Goal: Task Accomplishment & Management: Complete application form

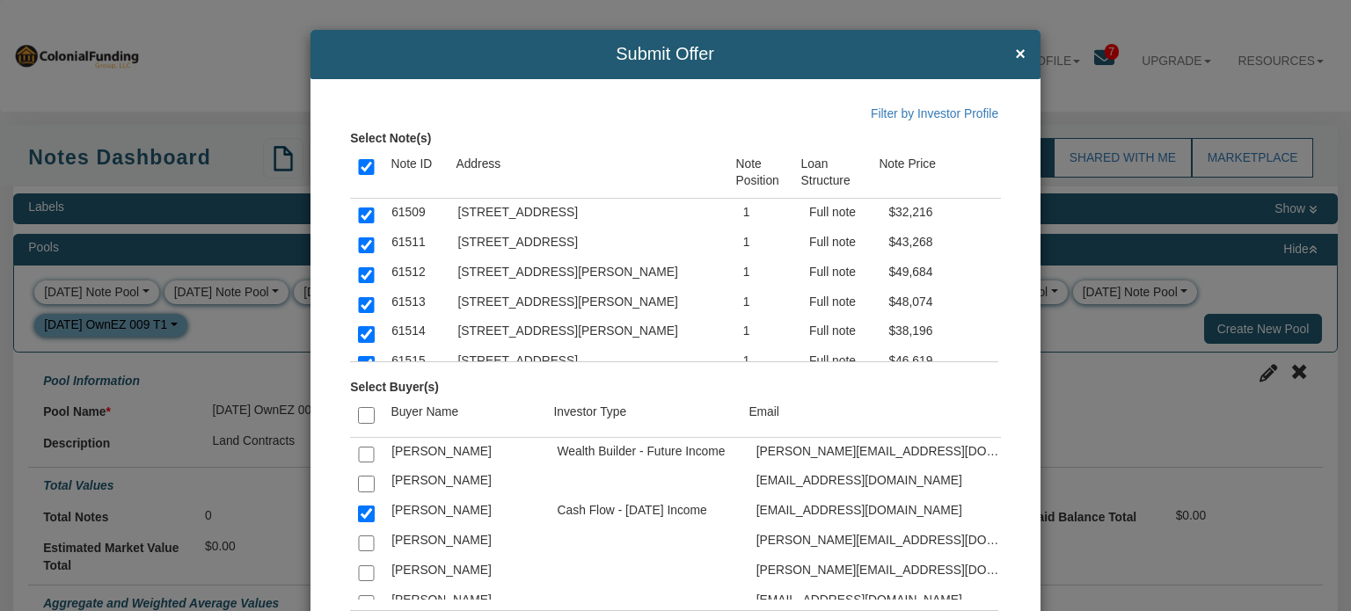
select select "string:N"
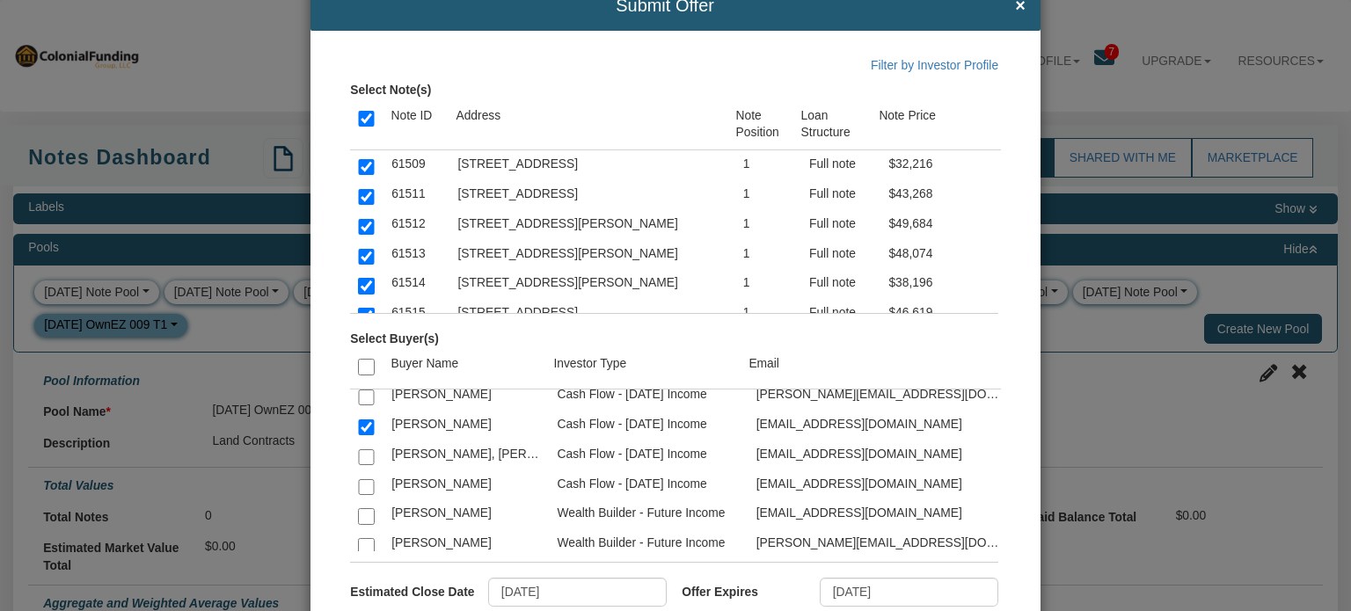
scroll to position [2533, 0]
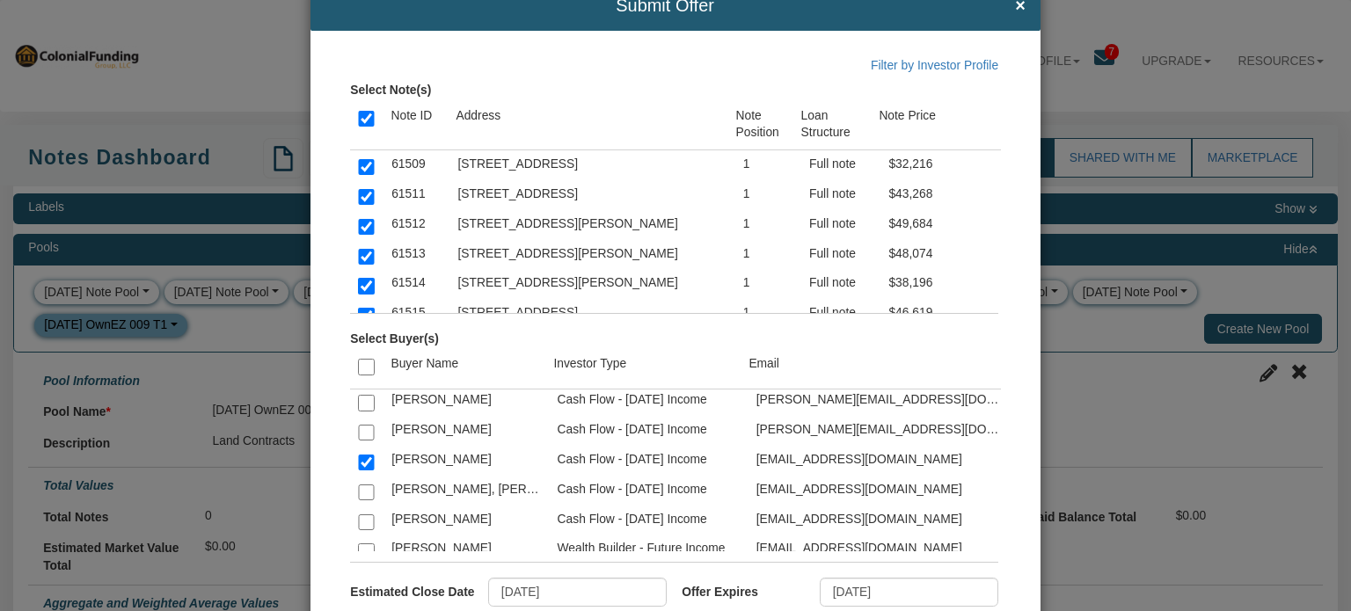
click at [364, 515] on input "checkbox" at bounding box center [366, 523] width 16 height 16
checkbox input "true"
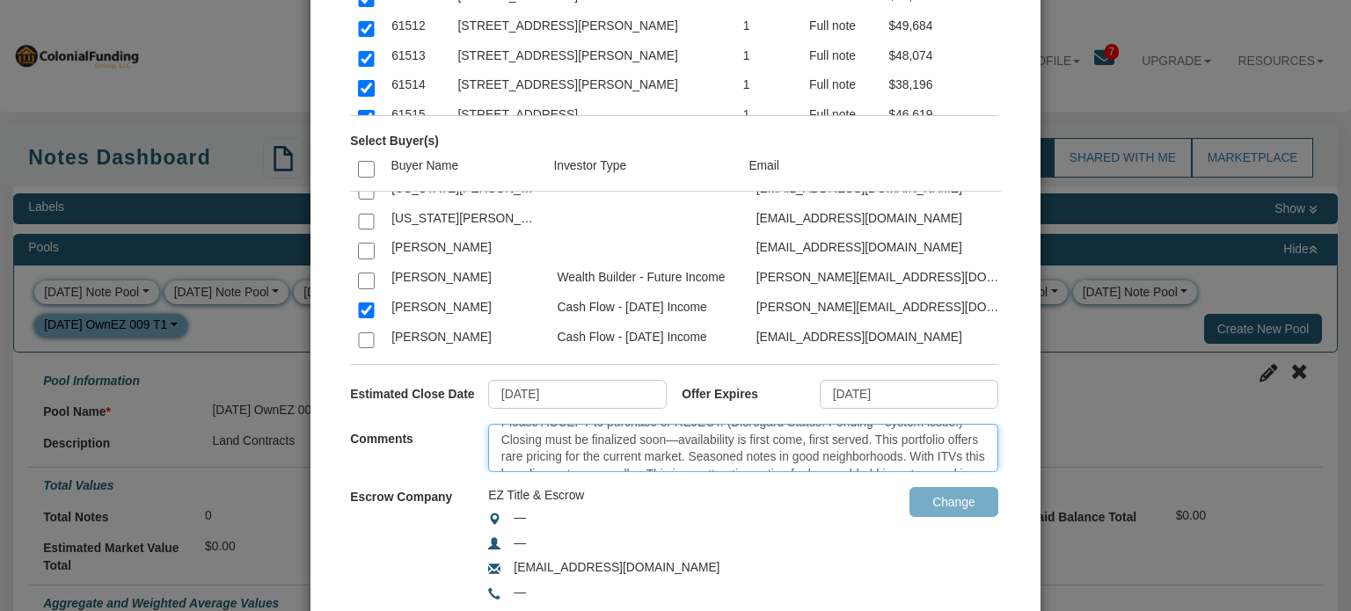
scroll to position [0, 0]
click at [949, 439] on textarea "Please ACCEPT to purchase or REJECT. (Disregard Status: Pending—system issue.) …" at bounding box center [743, 448] width 510 height 48
type textarea "Please ACCEPT to purchase or REJECT. (Disregard Status: Pending—system issue be…"
drag, startPoint x: 497, startPoint y: 434, endPoint x: 1013, endPoint y: 518, distance: 523.0
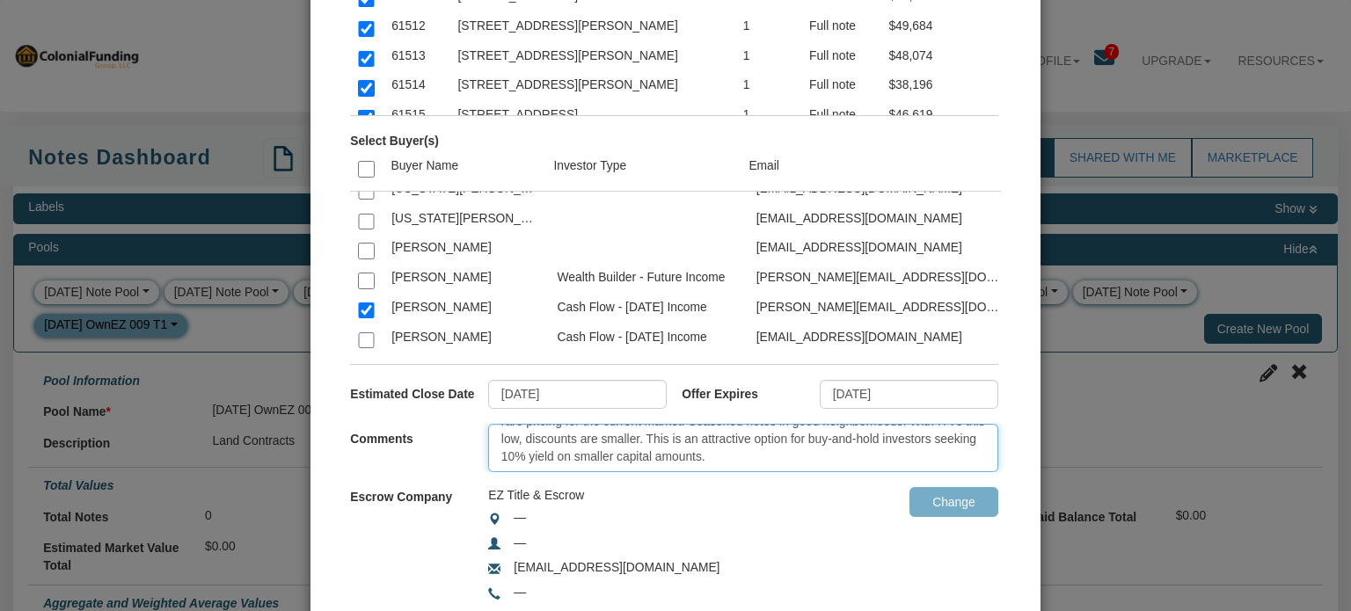
click at [1013, 518] on div "Filter by Investor Profile Select Note(s) Note ID Address Note Position Loan St…" at bounding box center [674, 254] width 729 height 843
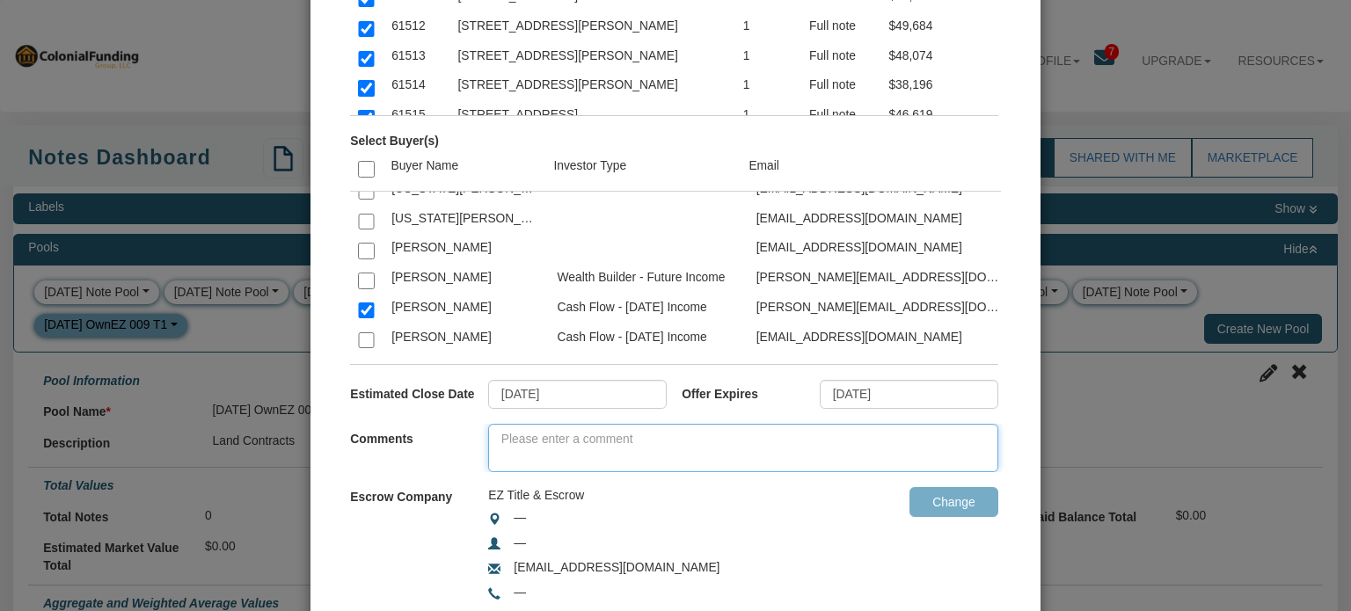
scroll to position [0, 0]
click at [683, 518] on div "—" at bounding box center [654, 519] width 332 height 20
click at [591, 441] on textarea at bounding box center [743, 448] width 510 height 48
paste textarea "Please ACCEPT to purchase or REJECT. (Disregard Status: Pending—system issue be…"
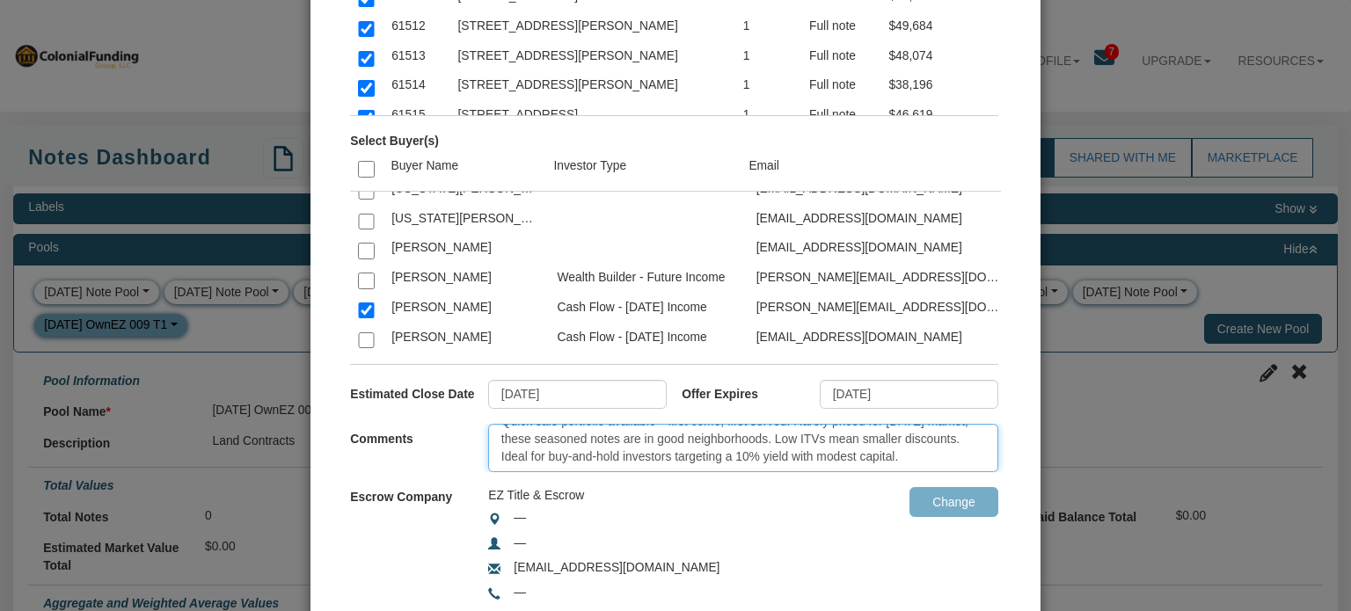
click at [591, 441] on textarea "Please ACCEPT to purchase or REJECT. (Disregard Status: Pending—system issue be…" at bounding box center [743, 448] width 510 height 48
click at [966, 445] on textarea "Please ACCEPT to purchase or REJECT. (Disregard Status: Pending—system issue be…" at bounding box center [743, 448] width 510 height 48
type textarea "Please ACCEPT to purchase or REJECT. (Disregard Status: Pending—system issue be…"
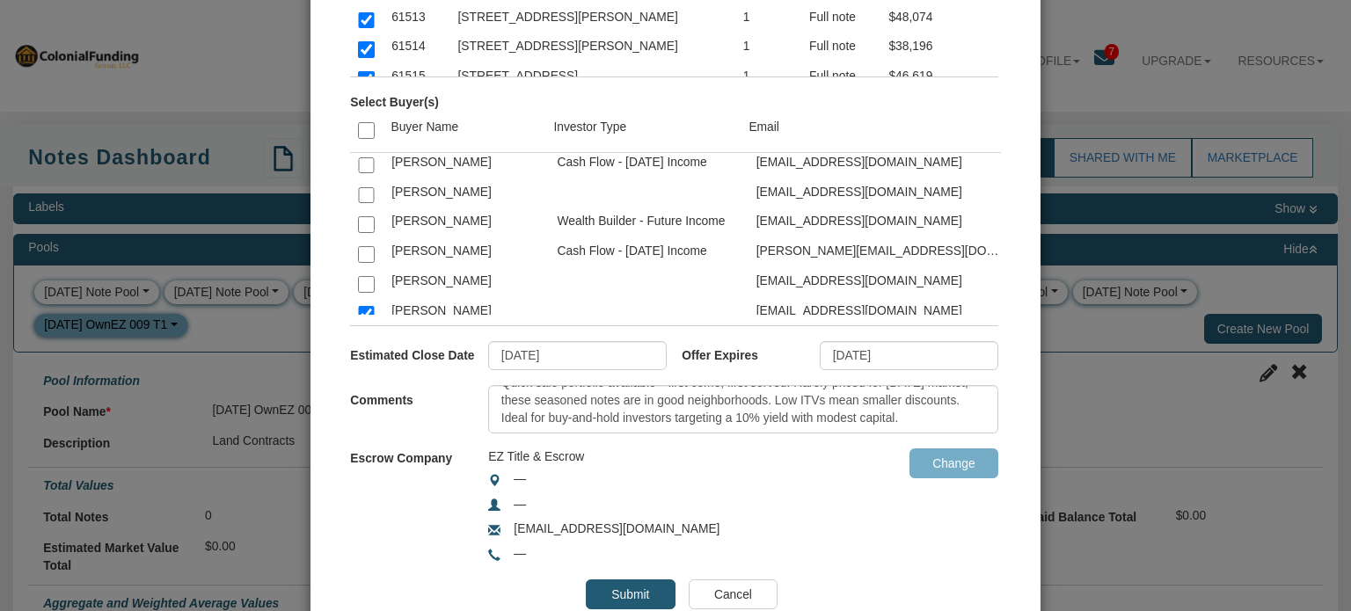
scroll to position [3243, 0]
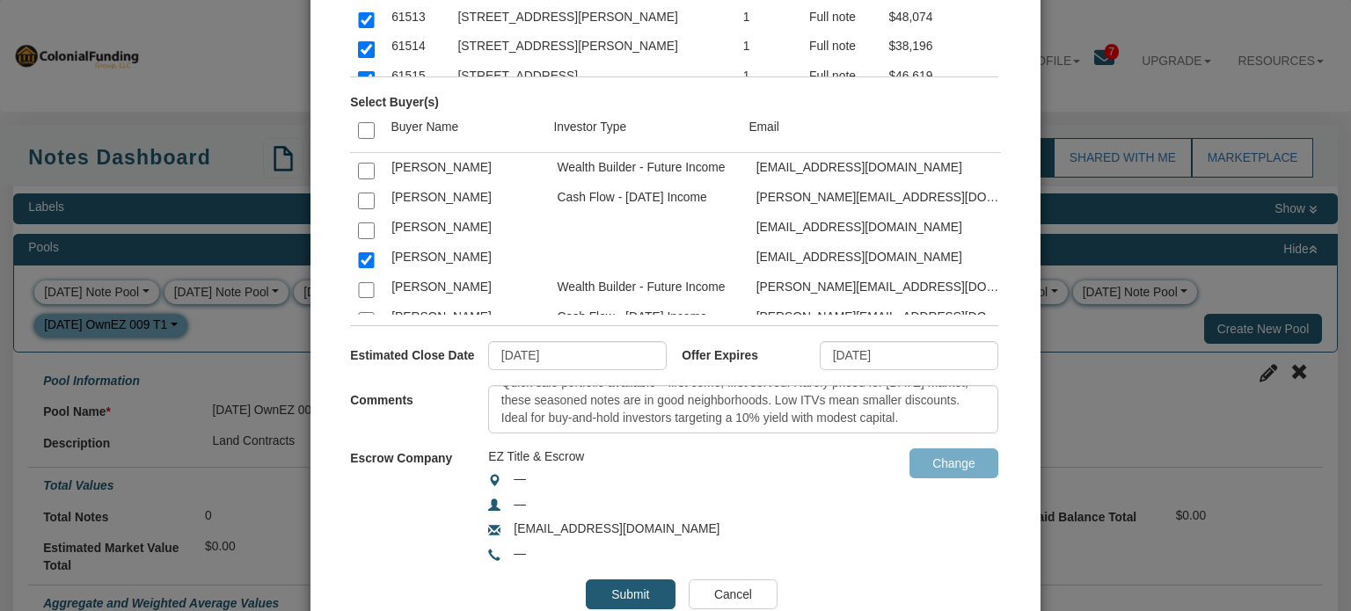
click at [366, 193] on input "checkbox" at bounding box center [366, 201] width 16 height 16
checkbox input "true"
click at [619, 588] on input "Submit" at bounding box center [630, 595] width 89 height 30
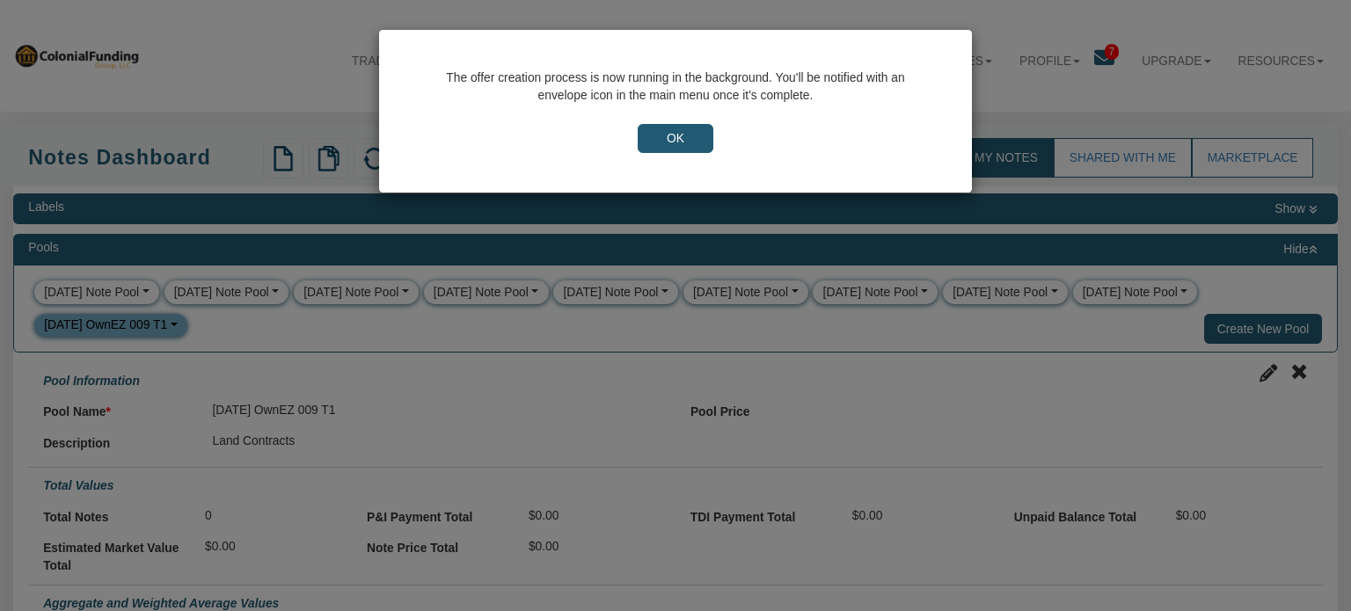
click at [673, 141] on input "OK" at bounding box center [676, 139] width 76 height 30
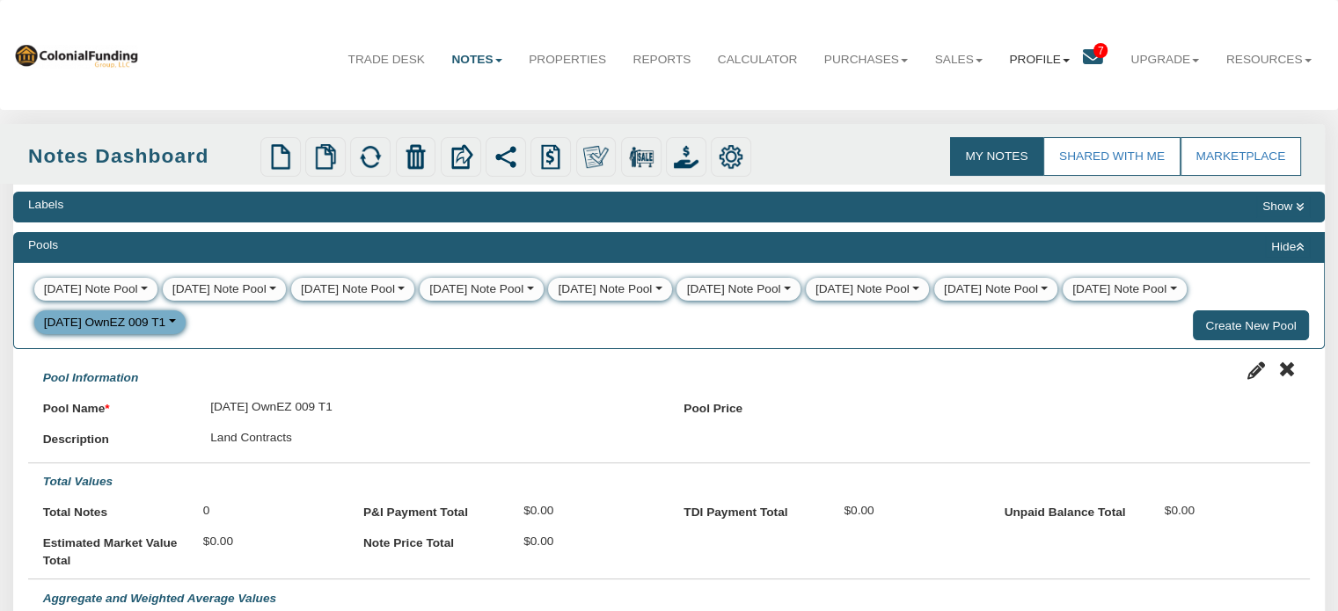
click at [1070, 58] on link "Profile" at bounding box center [1039, 60] width 87 height 44
click at [1093, 43] on span "7" at bounding box center [1100, 50] width 14 height 15
